Goal: Transaction & Acquisition: Purchase product/service

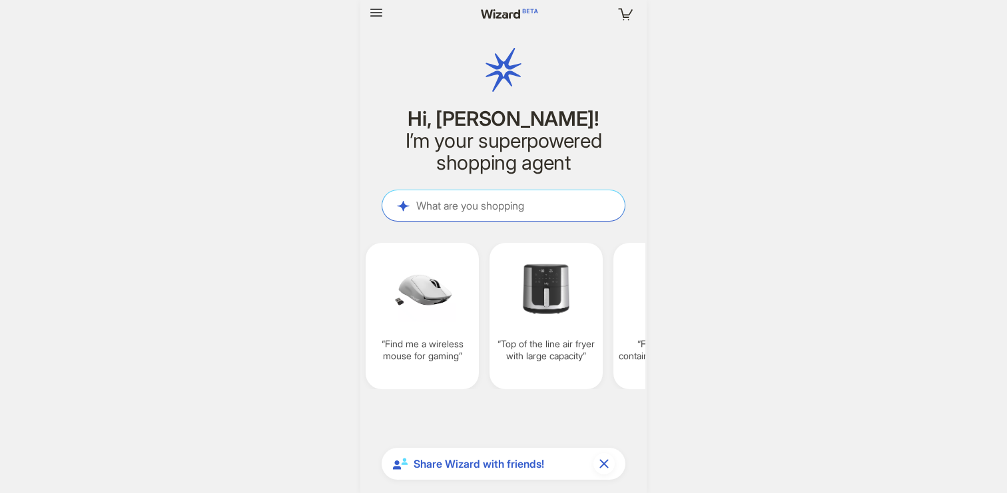
click at [384, 23] on div at bounding box center [417, 13] width 103 height 21
click at [382, 21] on span "button" at bounding box center [376, 13] width 16 height 17
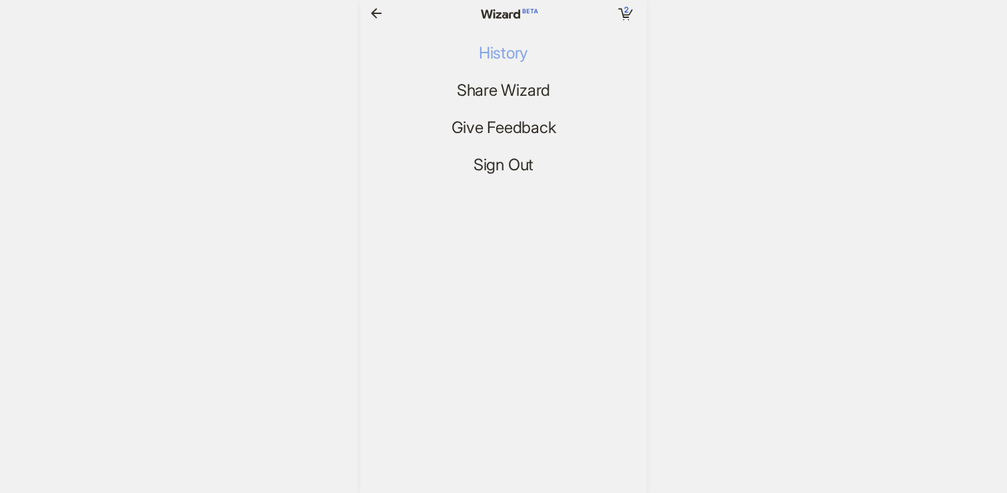
click at [489, 50] on span "History" at bounding box center [503, 53] width 49 height 19
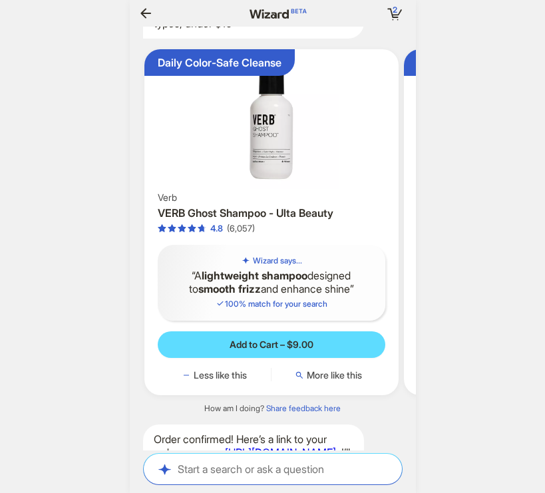
scroll to position [0, 1302]
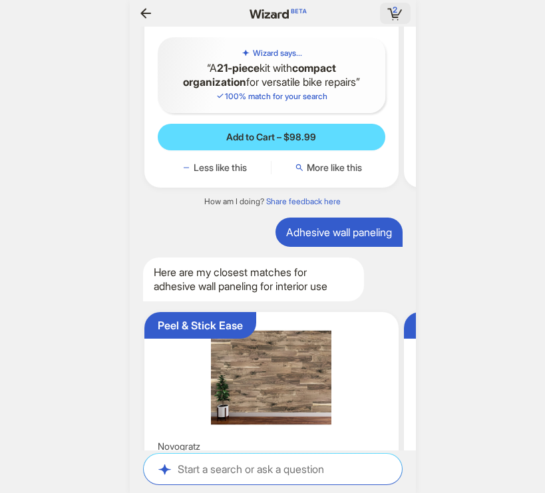
click at [392, 15] on rect "button" at bounding box center [391, 13] width 3 height 9
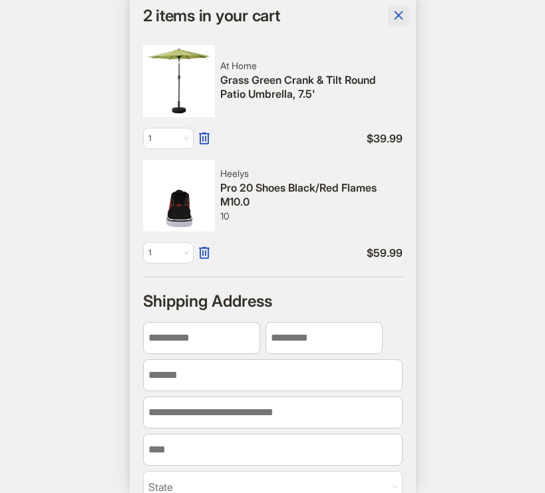
click at [398, 13] on icon "button" at bounding box center [399, 15] width 16 height 16
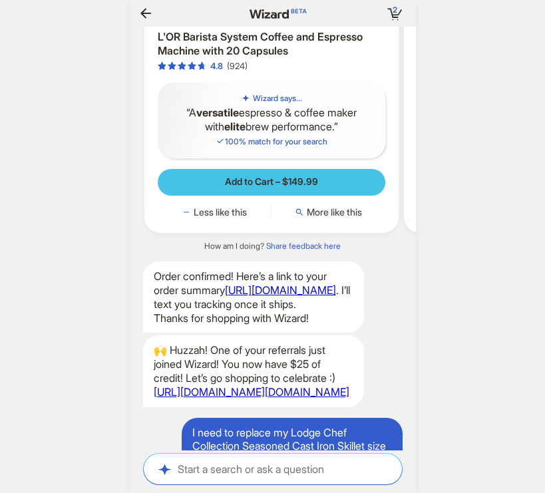
click at [300, 196] on button "Add to Cart – $149.99" at bounding box center [272, 182] width 228 height 27
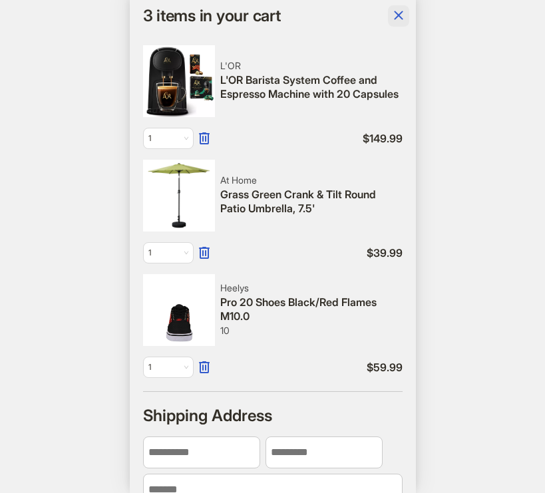
click at [395, 15] on icon "button" at bounding box center [399, 15] width 16 height 16
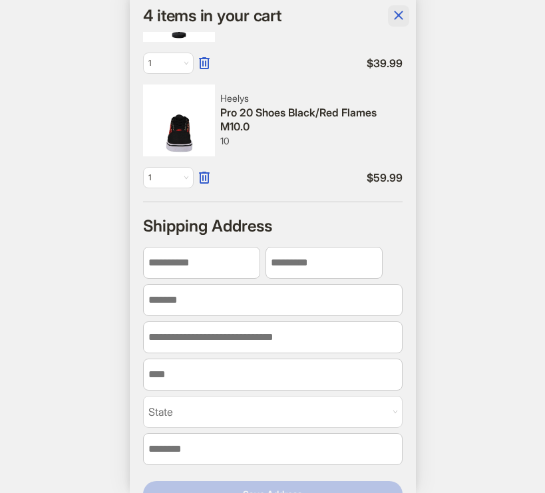
click at [404, 15] on icon "button" at bounding box center [399, 15] width 16 height 16
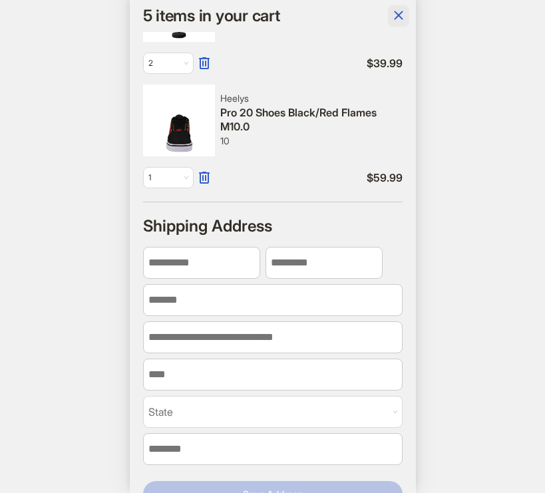
click at [403, 17] on icon "button" at bounding box center [399, 15] width 16 height 16
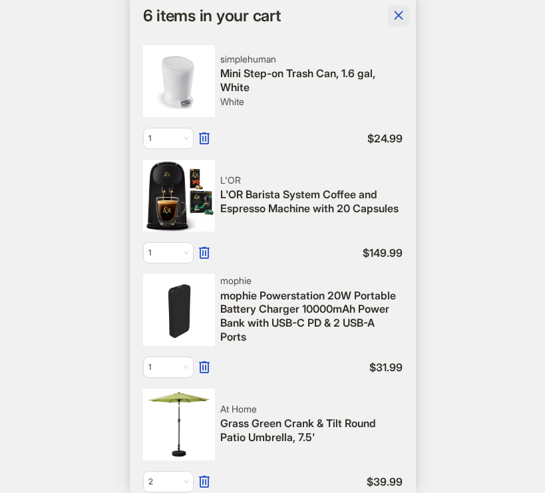
click at [400, 17] on icon "button" at bounding box center [398, 15] width 9 height 9
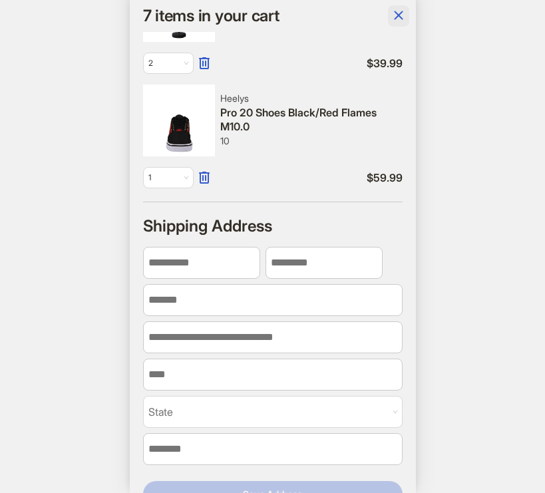
click at [407, 17] on button "button" at bounding box center [398, 15] width 21 height 21
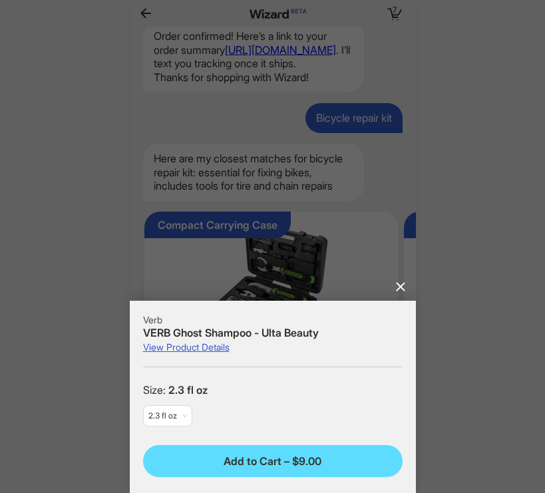
click at [392, 296] on div at bounding box center [272, 246] width 545 height 493
click at [399, 286] on icon "Close" at bounding box center [401, 287] width 16 height 16
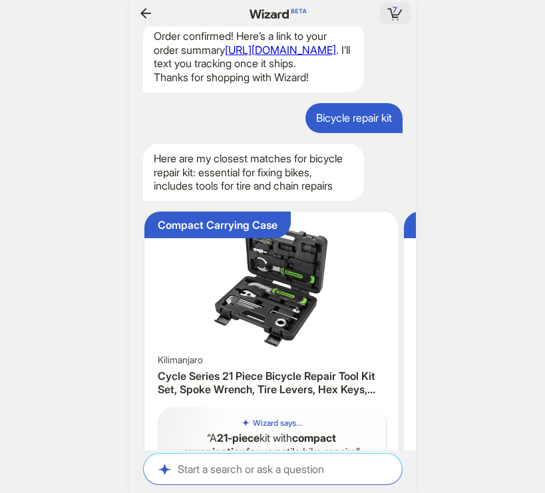
click at [386, 15] on icon "button" at bounding box center [396, 13] width 24 height 24
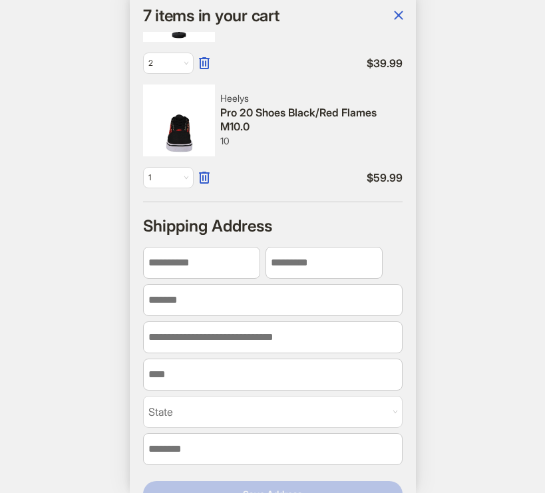
scroll to position [0, 1031]
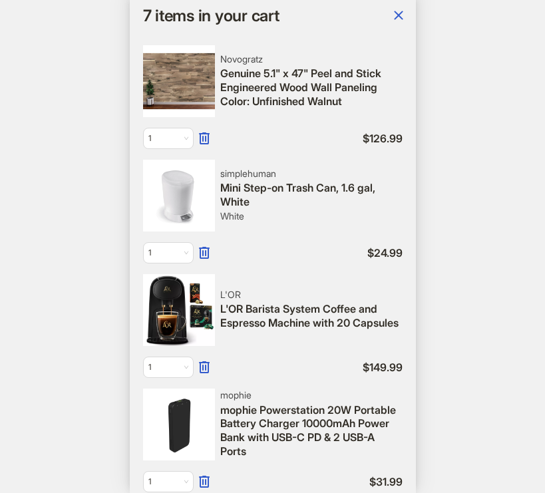
scroll to position [0, 988]
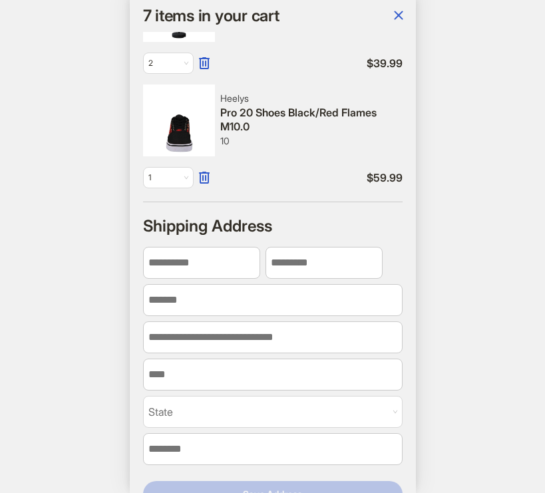
scroll to position [0, 1022]
click at [398, 17] on icon "button" at bounding box center [399, 15] width 16 height 16
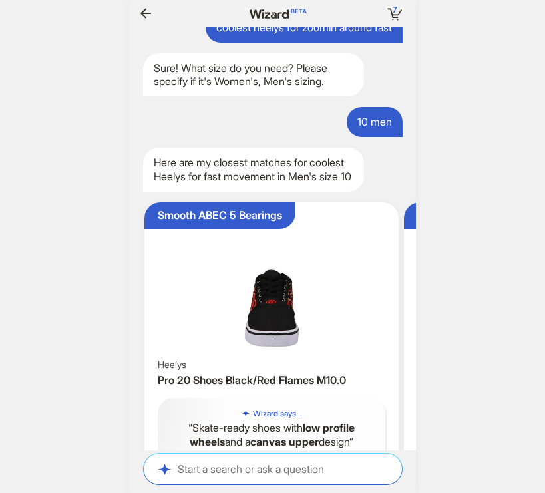
scroll to position [0, 1523]
click at [143, 7] on icon "button" at bounding box center [146, 13] width 16 height 16
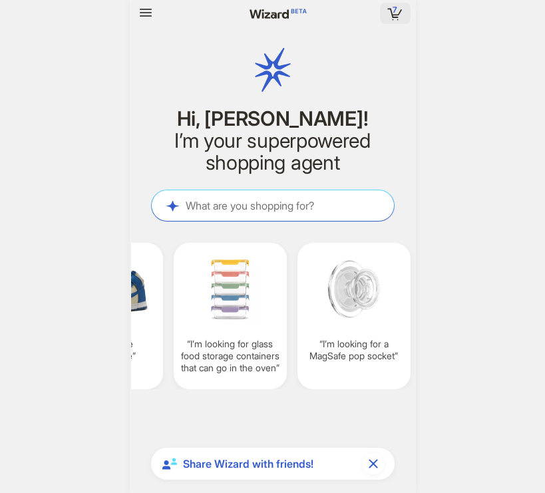
click at [391, 12] on rect "button" at bounding box center [391, 13] width 3 height 9
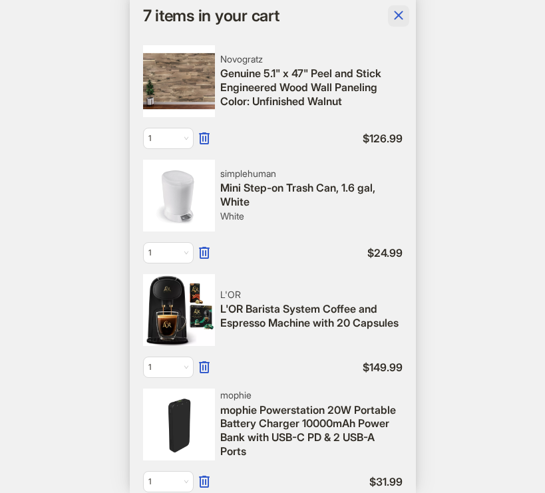
click at [396, 15] on icon "button" at bounding box center [399, 15] width 16 height 16
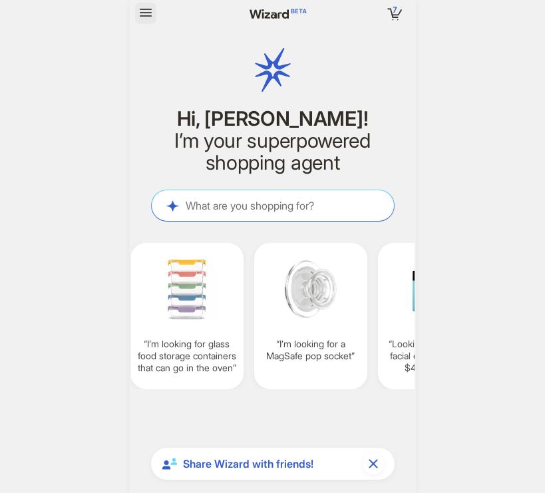
click at [144, 13] on icon "button" at bounding box center [146, 13] width 12 height 8
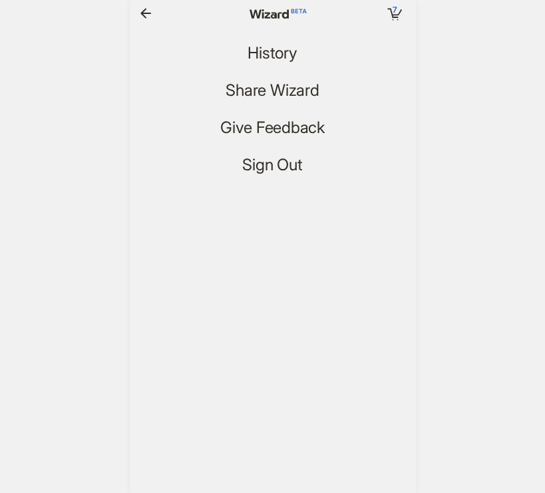
scroll to position [0, 1363]
